Goal: Information Seeking & Learning: Learn about a topic

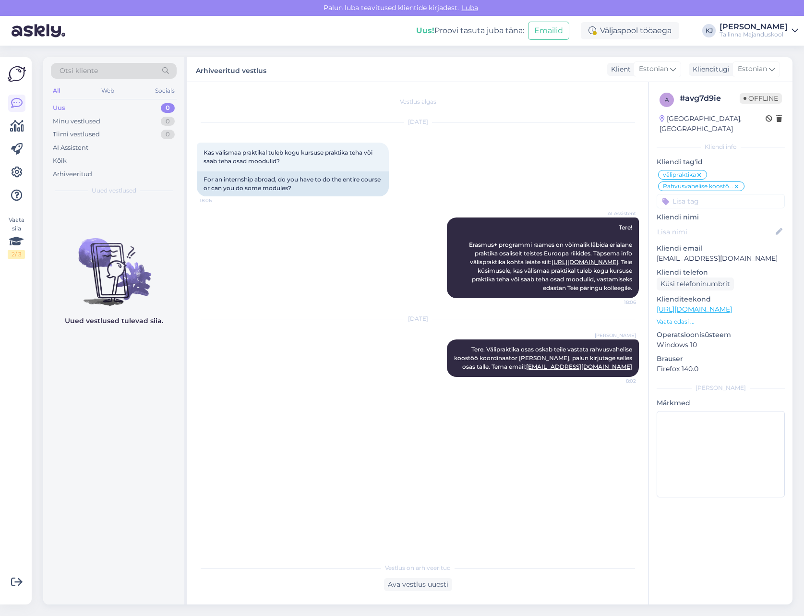
click at [334, 261] on div "AI Assistent Tere! Erasmus+ programmi raames on võimalik läbida erialane prakti…" at bounding box center [418, 258] width 442 height 102
click at [98, 122] on div "Minu vestlused" at bounding box center [77, 122] width 48 height 10
click at [97, 147] on div "AI Assistent" at bounding box center [114, 147] width 126 height 13
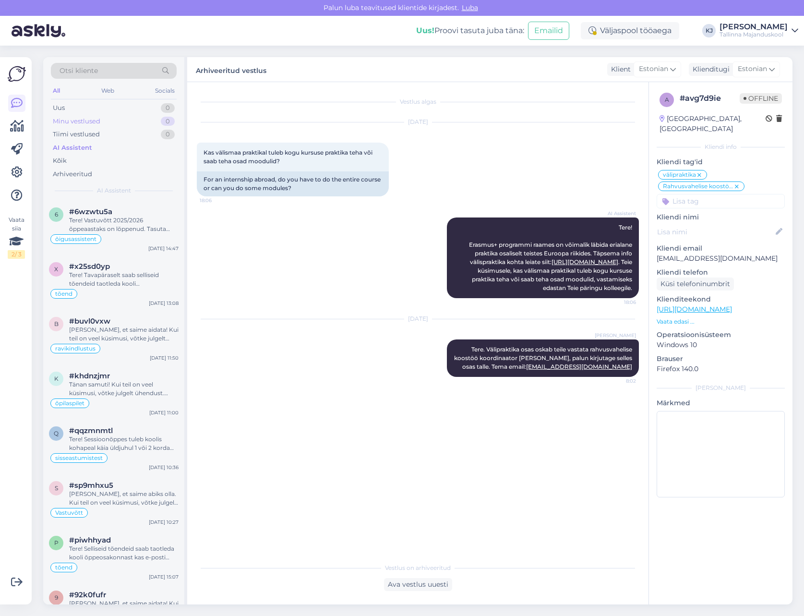
click at [96, 126] on div "Minu vestlused 0" at bounding box center [114, 121] width 126 height 13
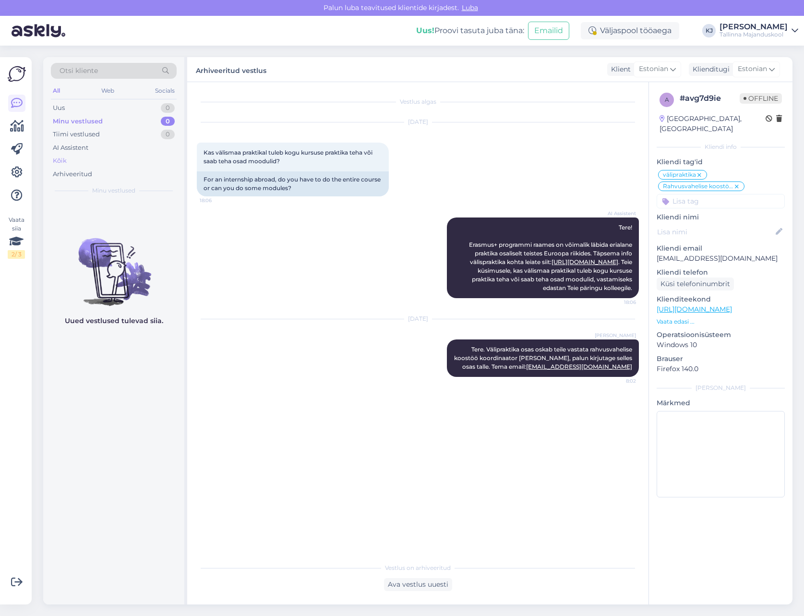
click at [92, 160] on div "Kõik" at bounding box center [114, 160] width 126 height 13
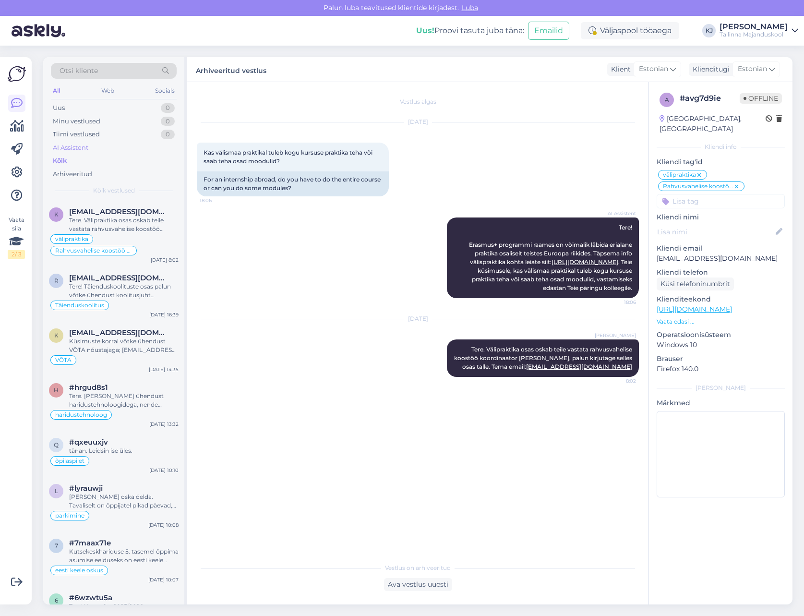
click at [88, 150] on div "AI Assistent" at bounding box center [71, 148] width 36 height 10
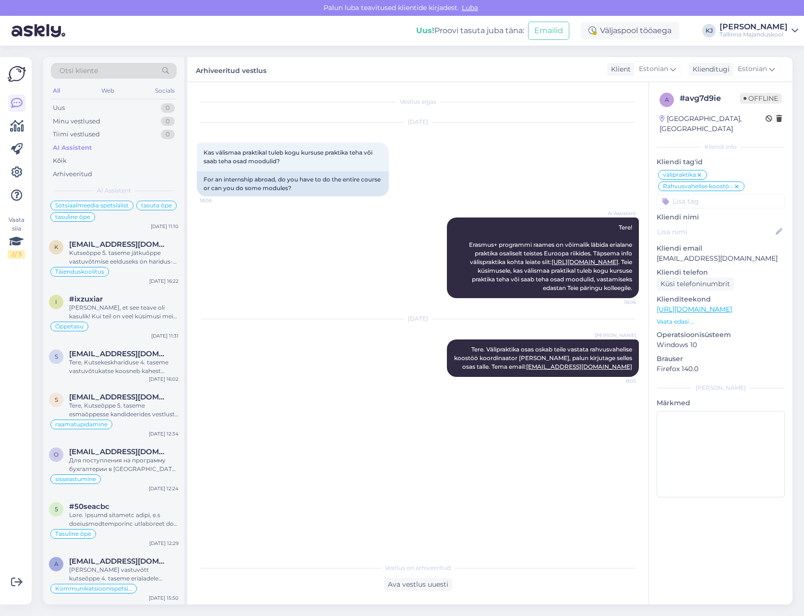
scroll to position [3696, 0]
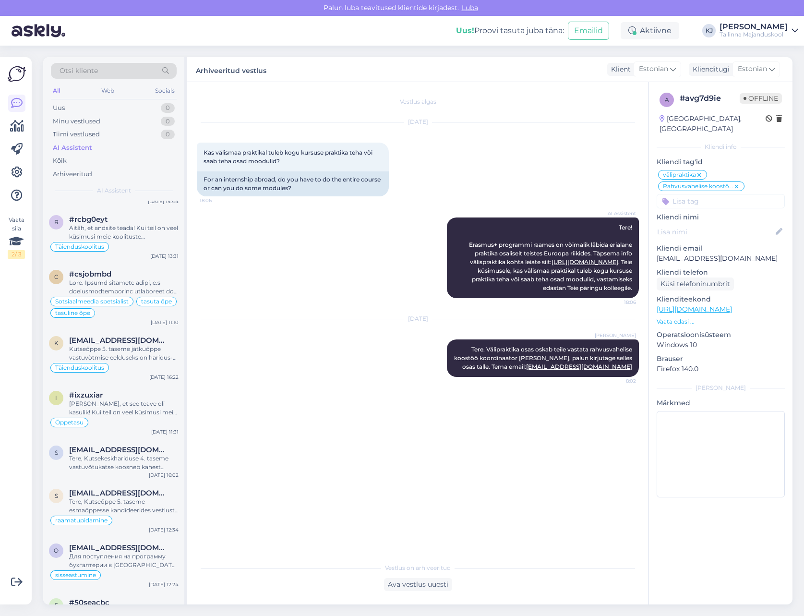
click at [277, 202] on div "[DATE] Kas välismaa praktikal tuleb kogu kursuse praktika teha või saab teha os…" at bounding box center [418, 159] width 442 height 95
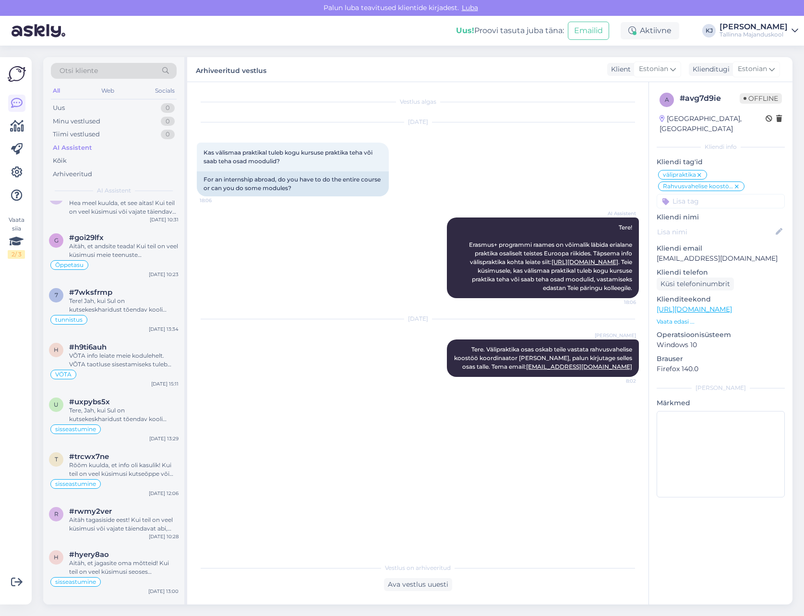
scroll to position [2544, 0]
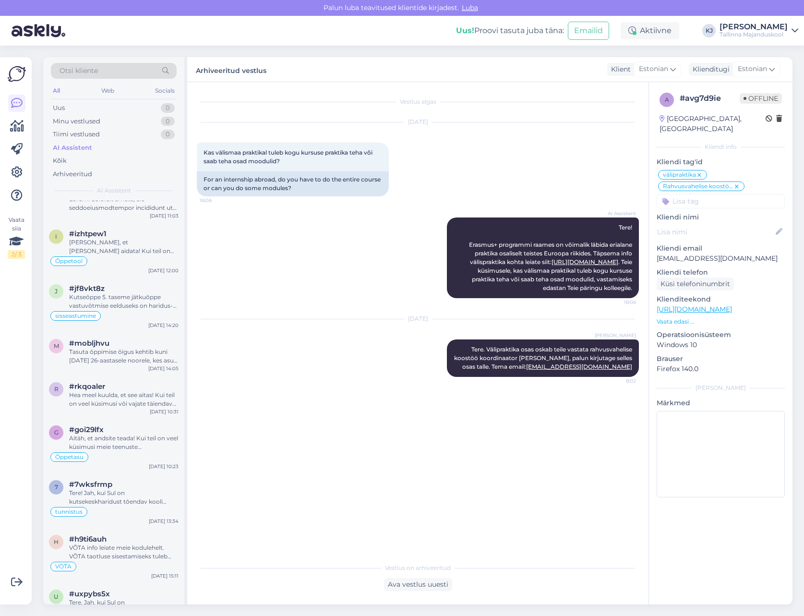
click at [593, 153] on div "[DATE] Kas välismaa praktikal tuleb kogu kursuse praktika teha või saab teha os…" at bounding box center [418, 159] width 442 height 95
